Goal: Use online tool/utility: Utilize a website feature to perform a specific function

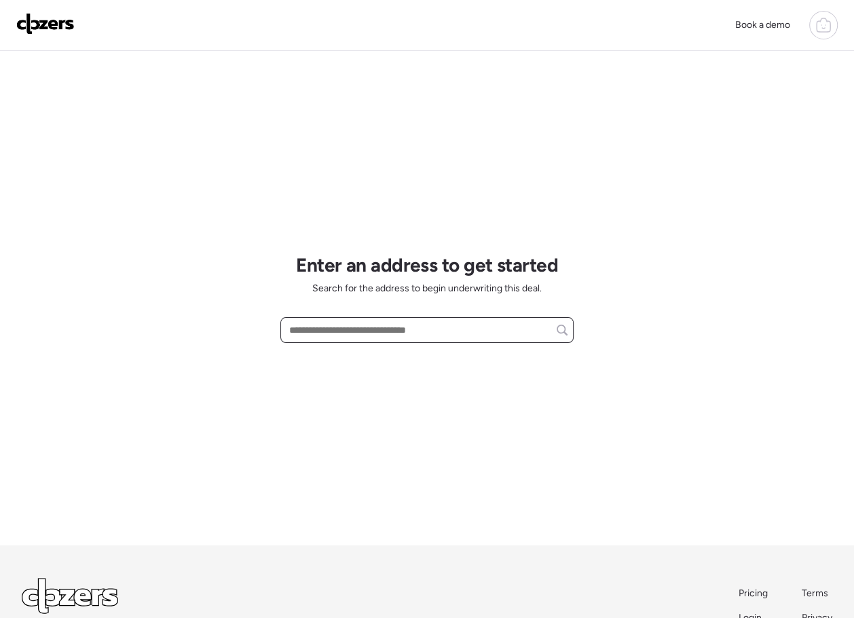
click at [321, 333] on input "text" at bounding box center [426, 329] width 281 height 19
paste input "**********"
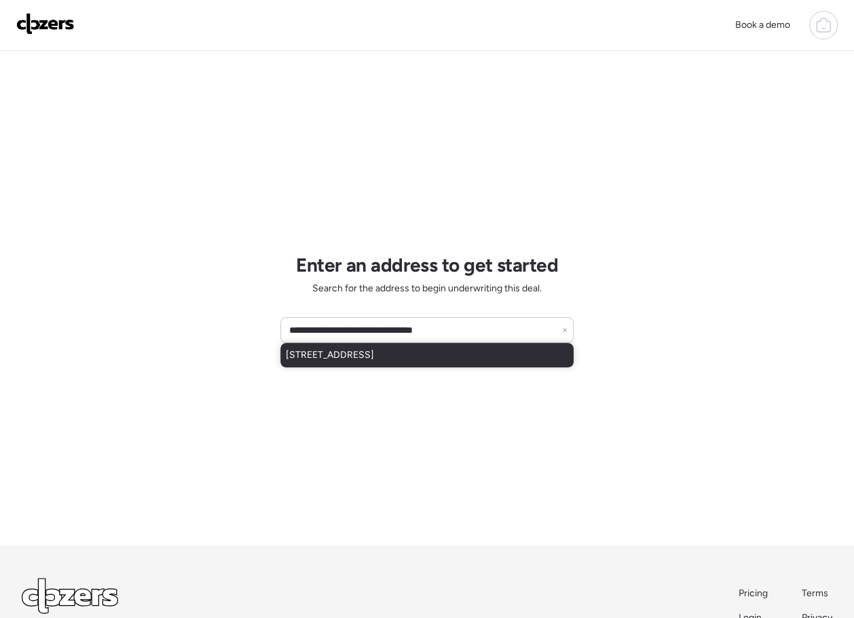
click at [358, 354] on span "[STREET_ADDRESS]" at bounding box center [330, 355] width 88 height 14
type input "**********"
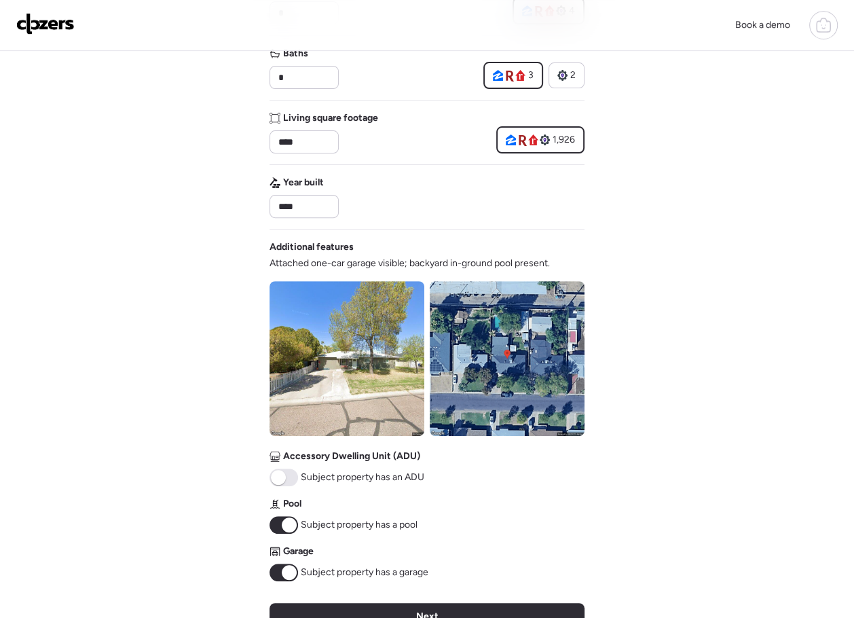
scroll to position [305, 0]
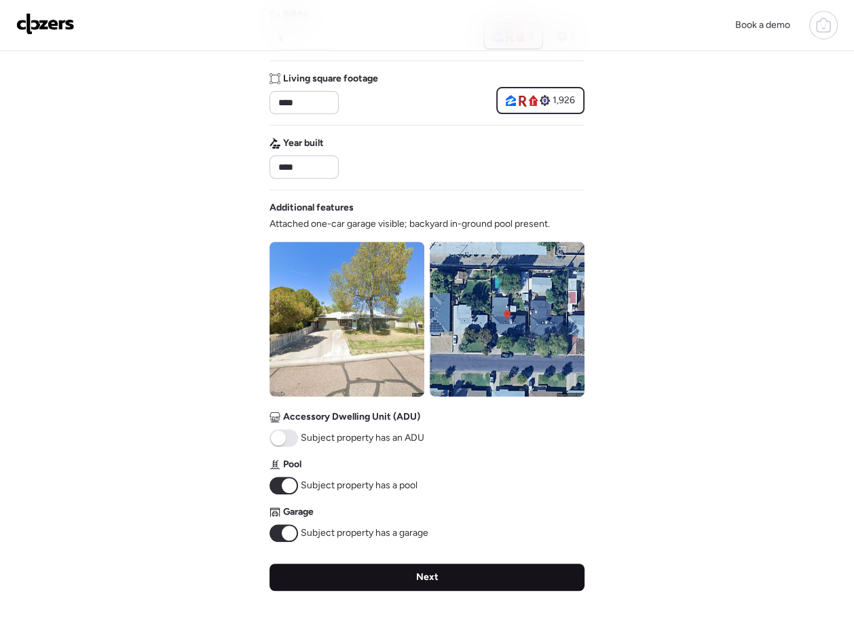
click at [401, 570] on div "Next" at bounding box center [427, 576] width 315 height 27
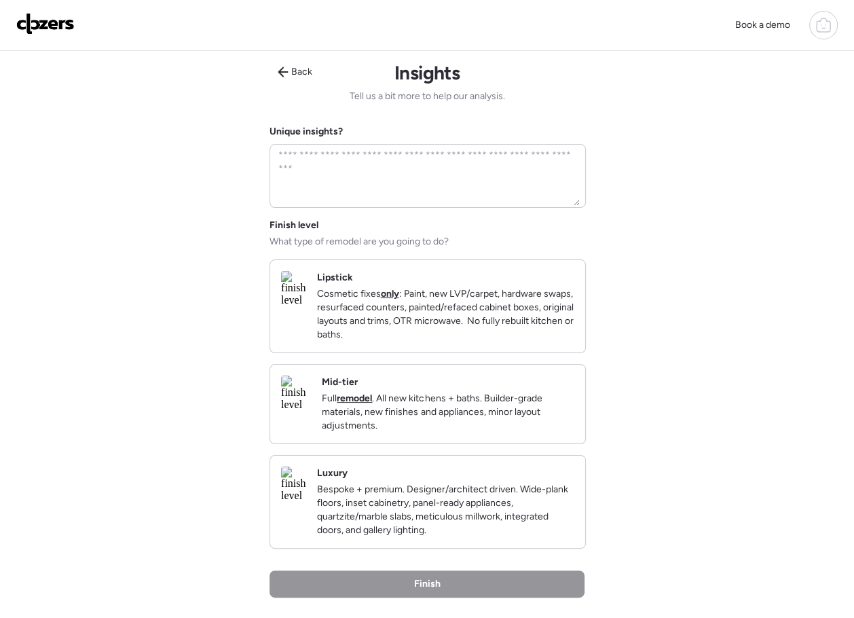
scroll to position [0, 0]
click at [431, 333] on p "Cosmetic fixes only : Paint, new LVP/carpet, hardware swaps, resurfaced counter…" at bounding box center [445, 315] width 258 height 54
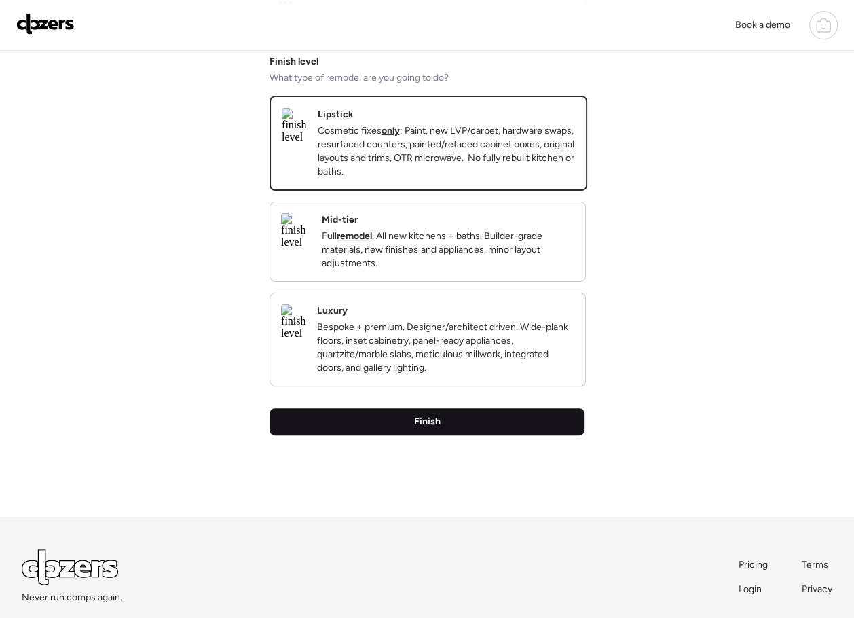
click at [453, 435] on div "Finish" at bounding box center [427, 421] width 315 height 27
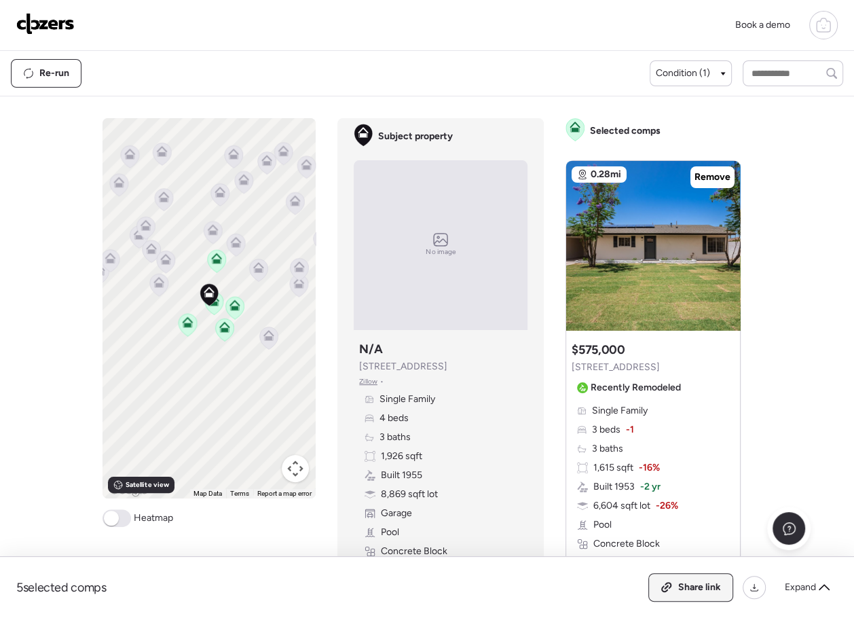
click at [675, 585] on div "Share link" at bounding box center [691, 587] width 84 height 27
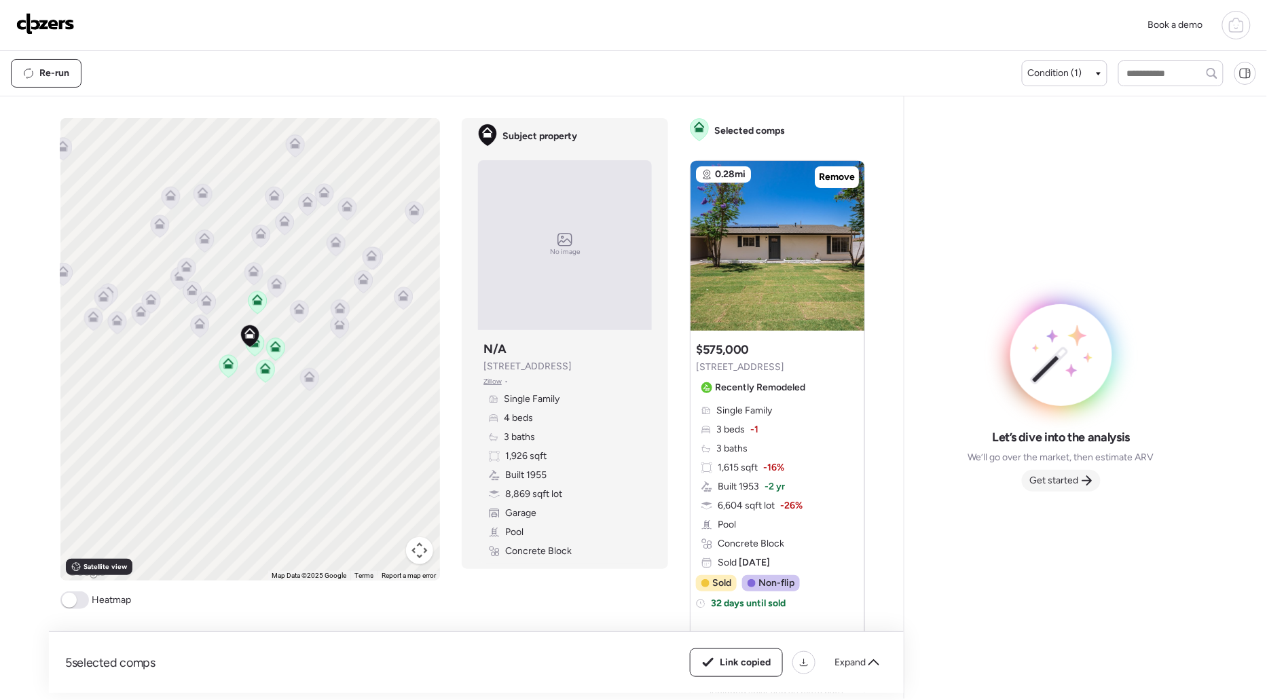
click at [853, 470] on div "Get started" at bounding box center [1061, 481] width 79 height 22
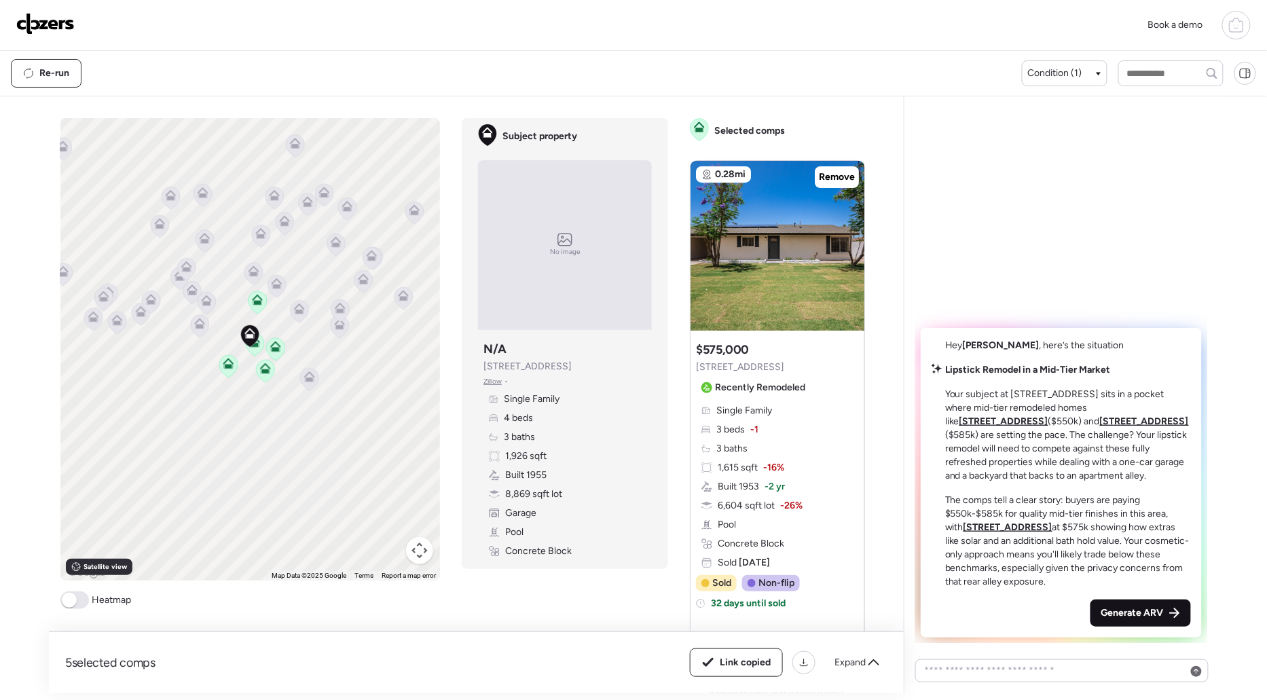
click at [853, 615] on span "Generate ARV" at bounding box center [1132, 613] width 62 height 14
